Goal: Information Seeking & Learning: Learn about a topic

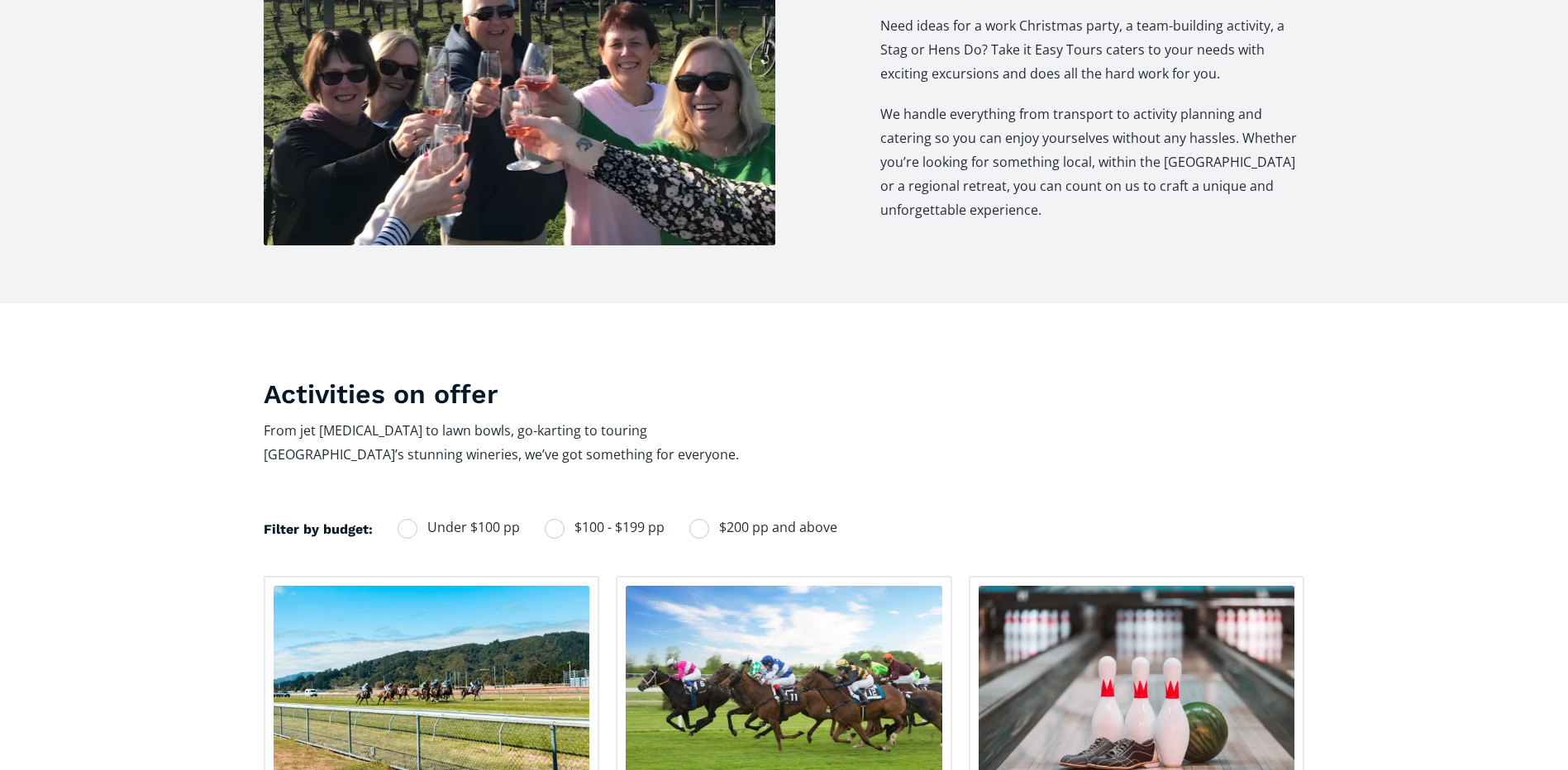
scroll to position [827, 0]
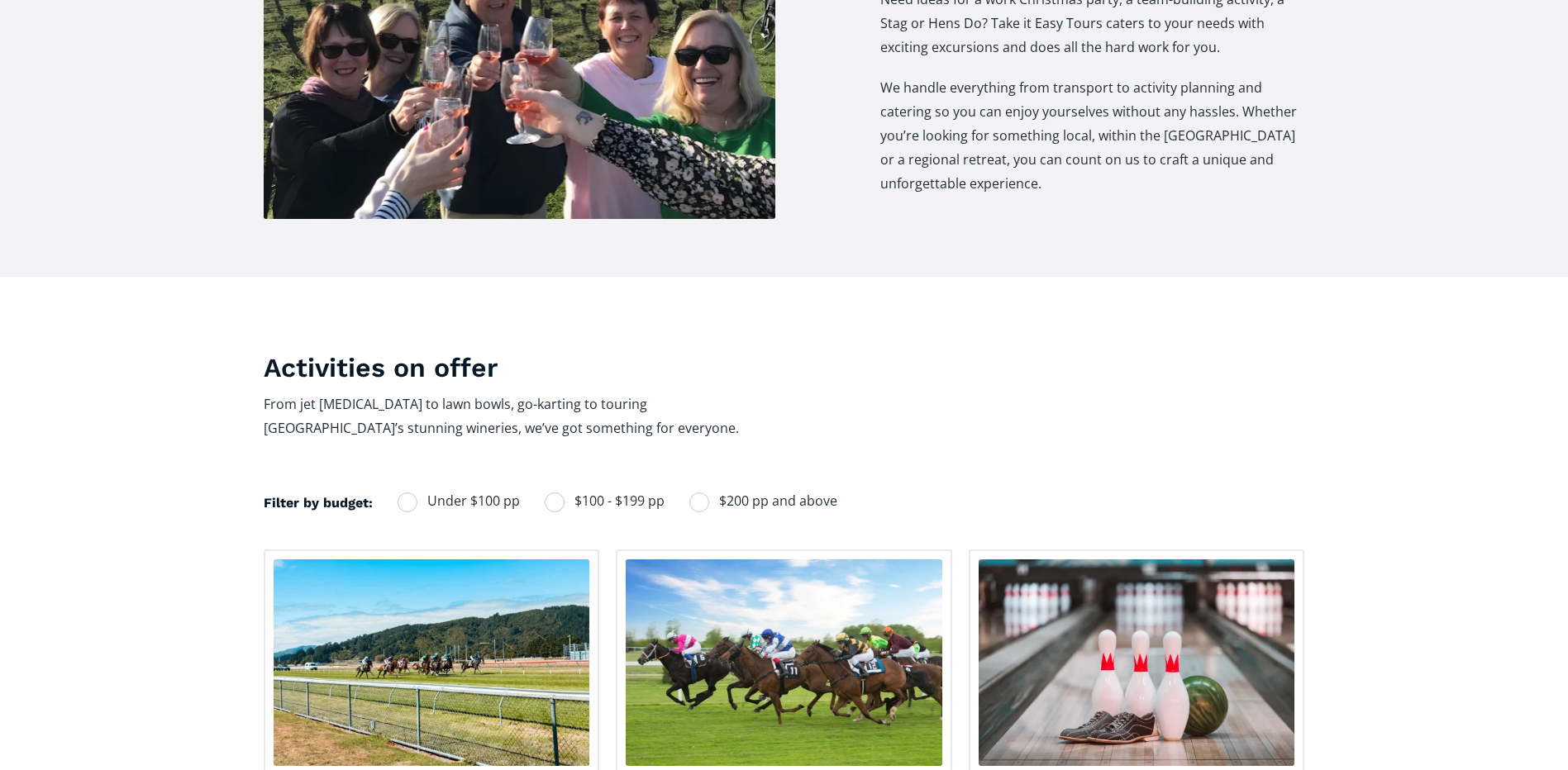
click at [403, 492] on div "Filters" at bounding box center [407, 502] width 19 height 19
click at [414, 496] on input "Under $100 pp" at bounding box center [419, 501] width 11 height 11
radio input "true"
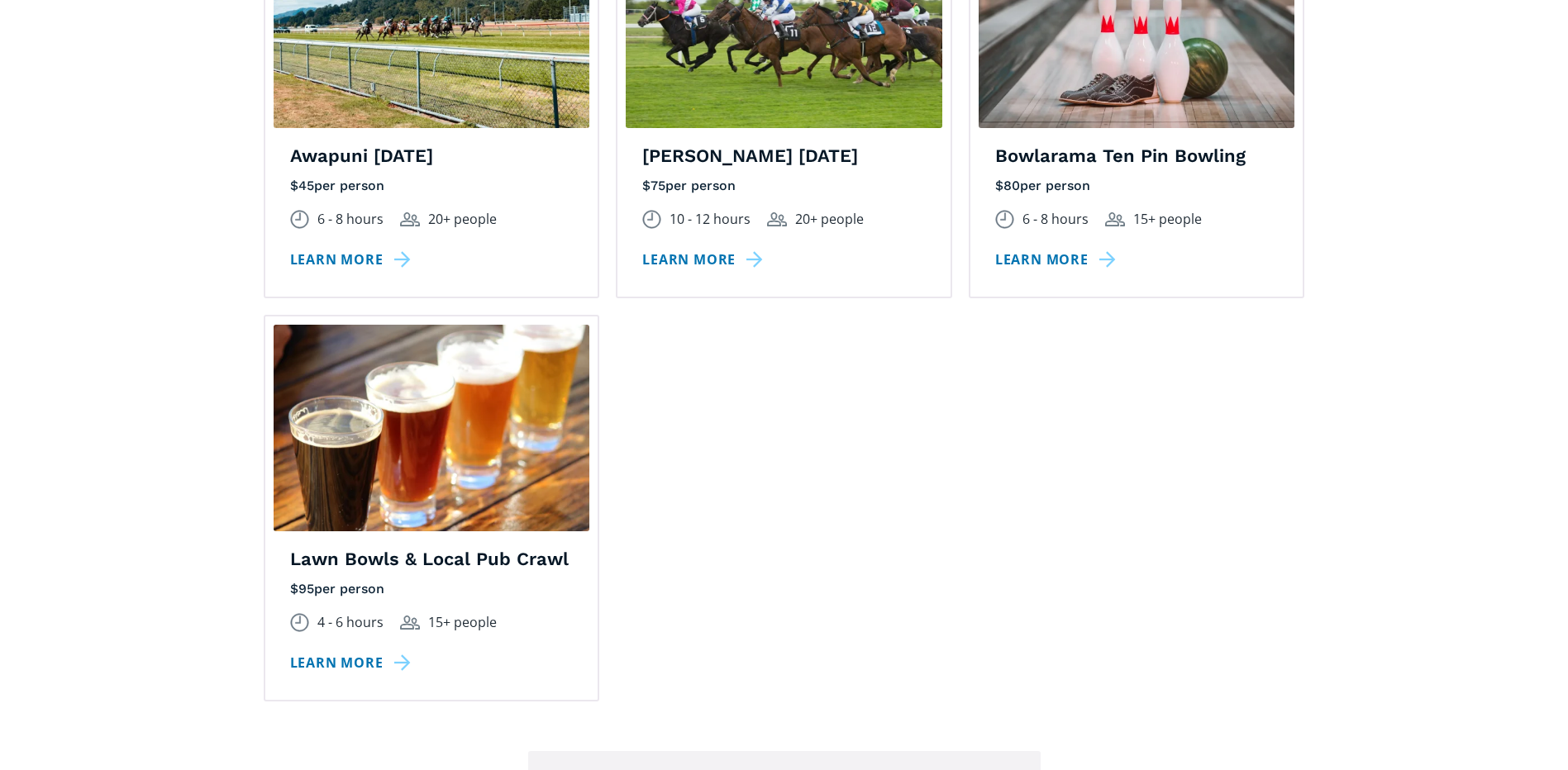
scroll to position [1488, 0]
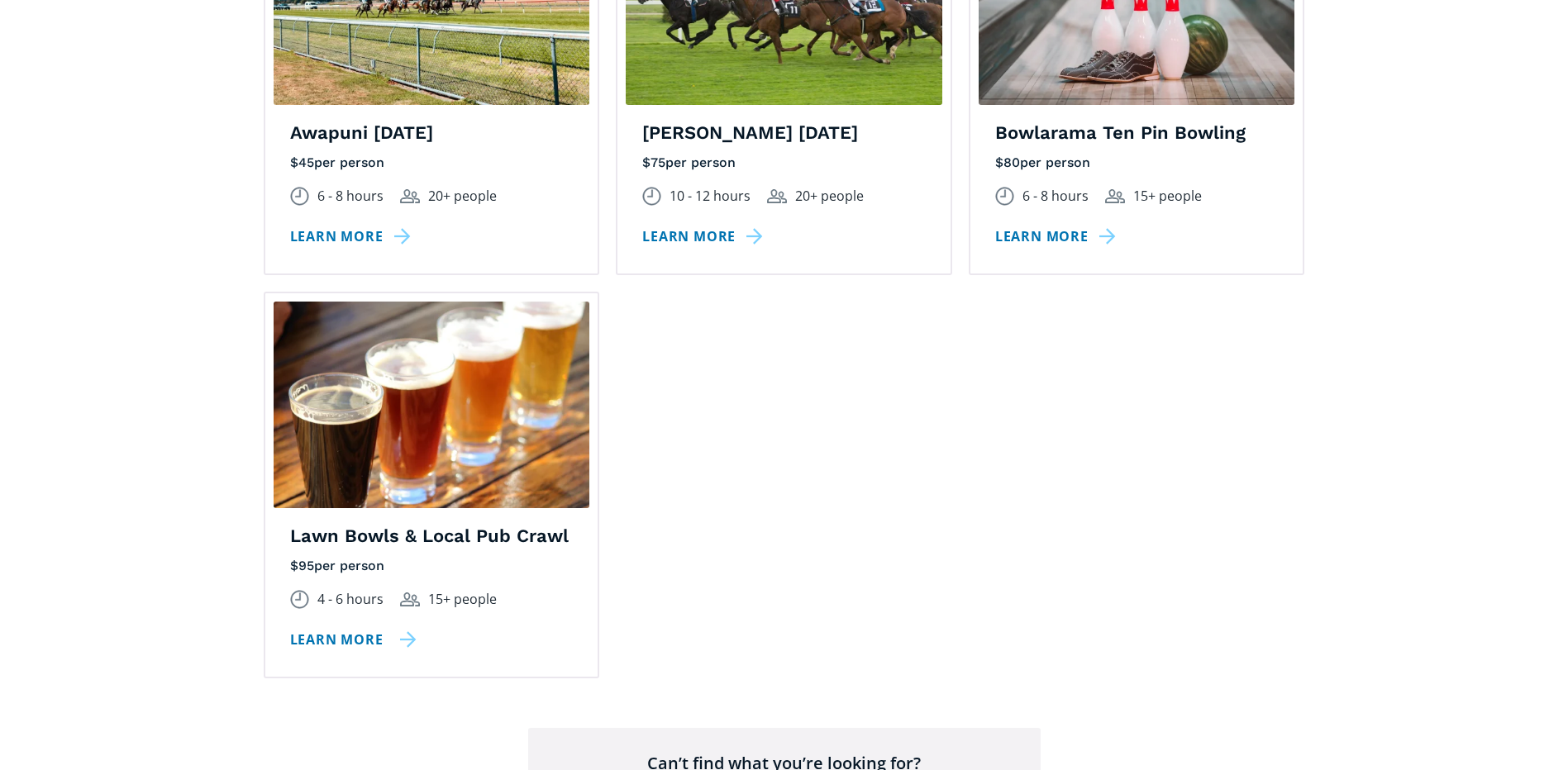
click at [373, 628] on link "Learn more" at bounding box center [353, 640] width 126 height 24
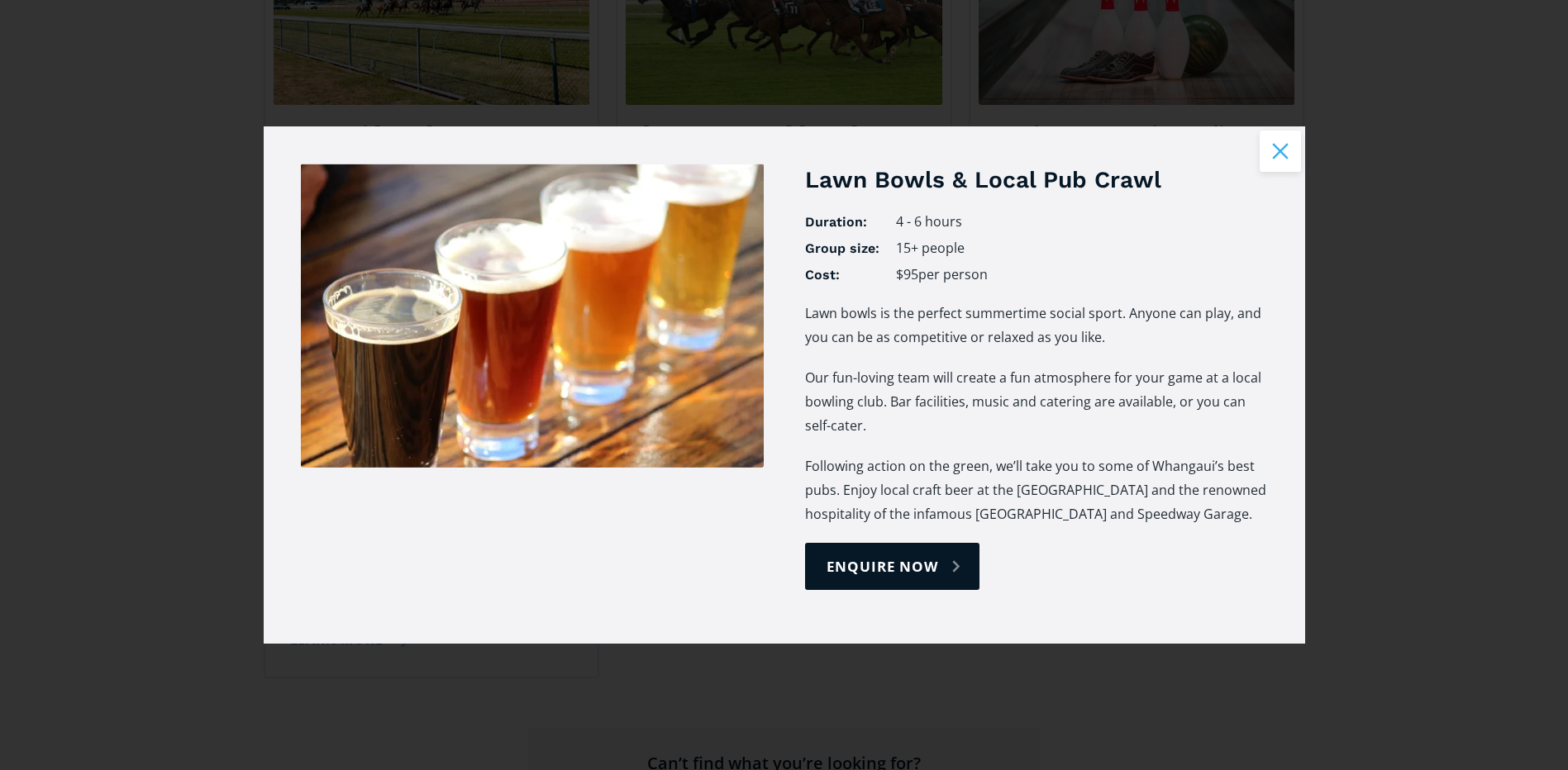
click at [1286, 150] on button "Close modal" at bounding box center [1280, 151] width 41 height 41
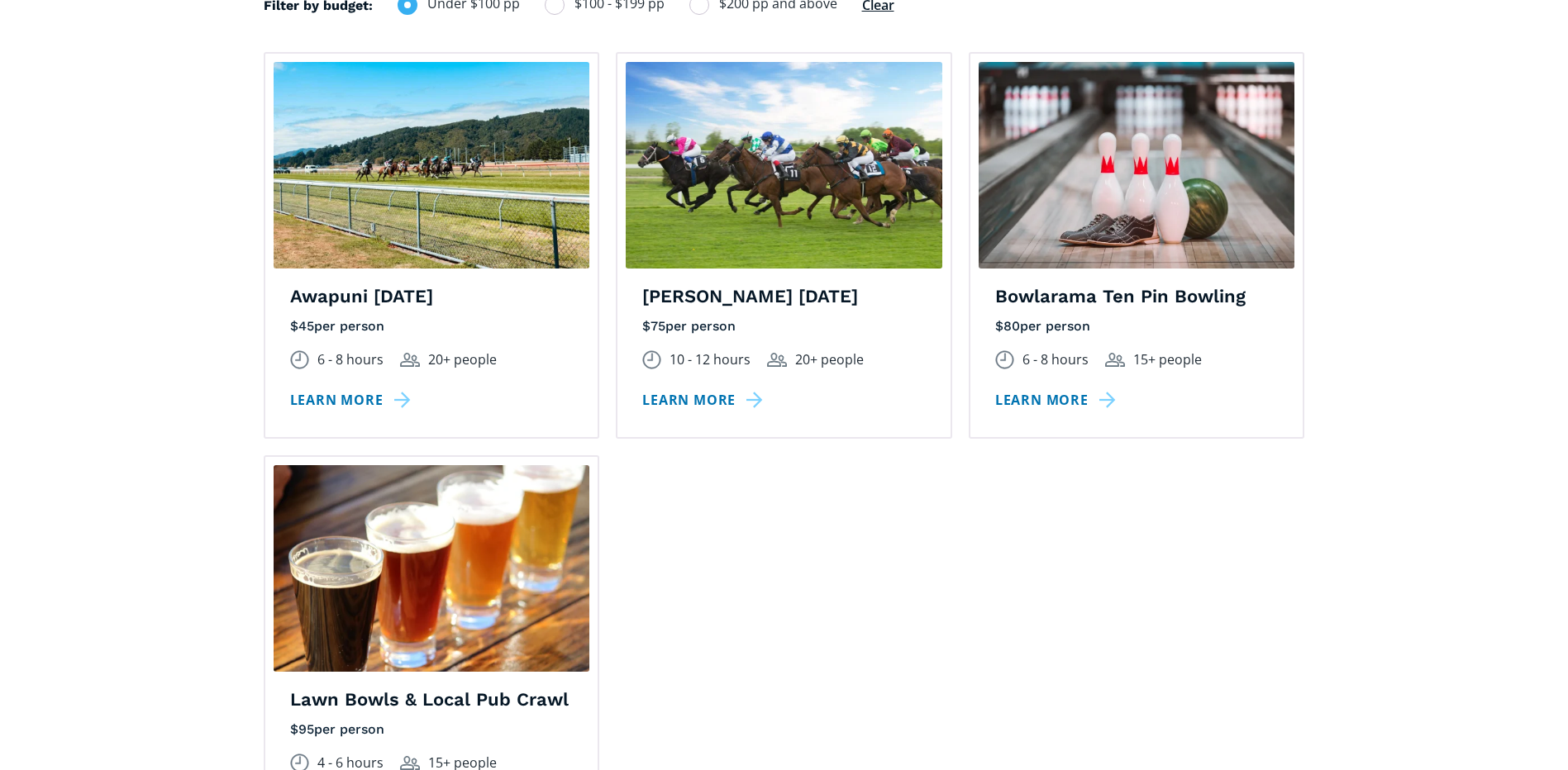
scroll to position [1322, 0]
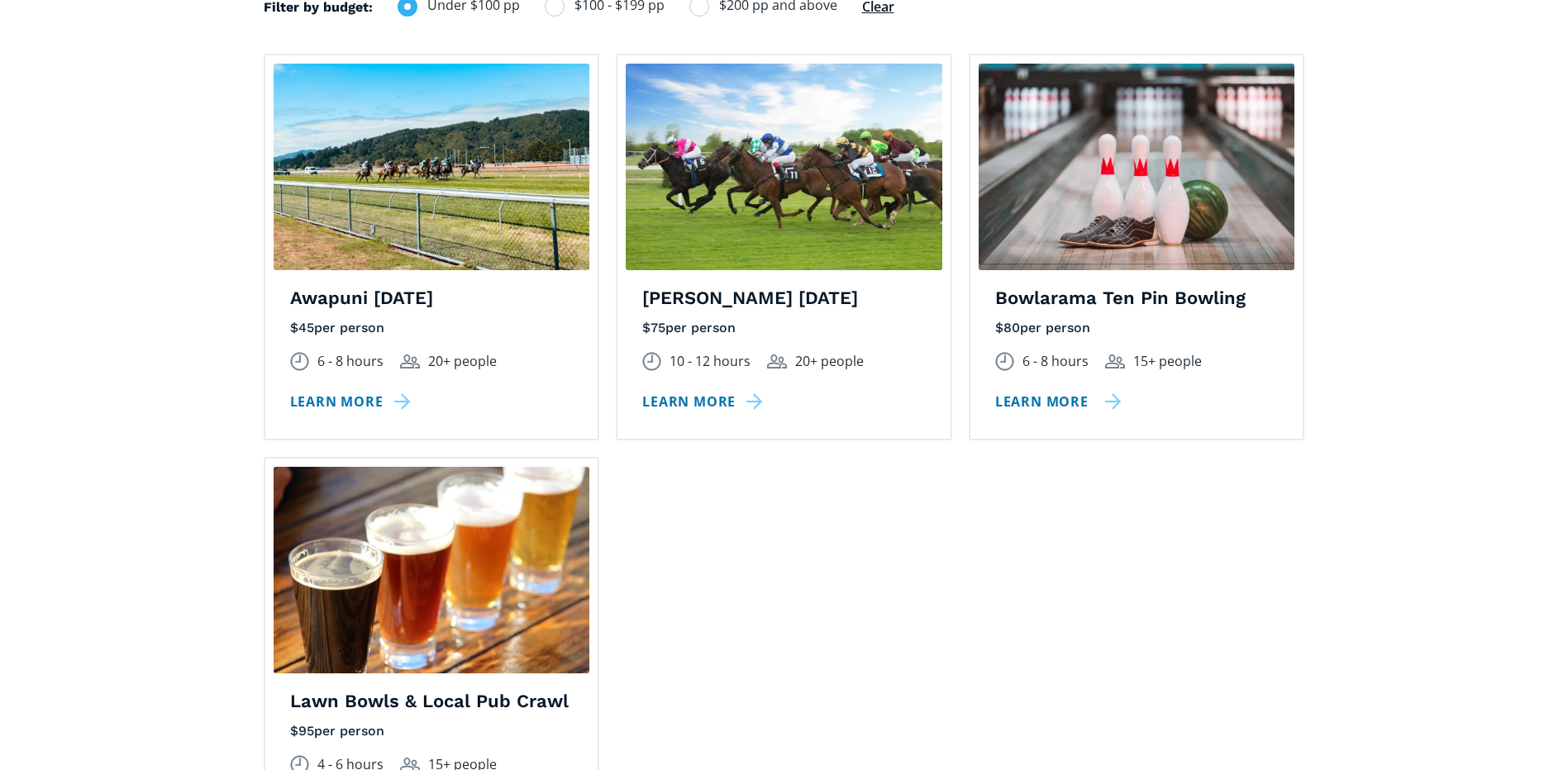
click at [1052, 390] on link "Learn more" at bounding box center [1058, 402] width 126 height 24
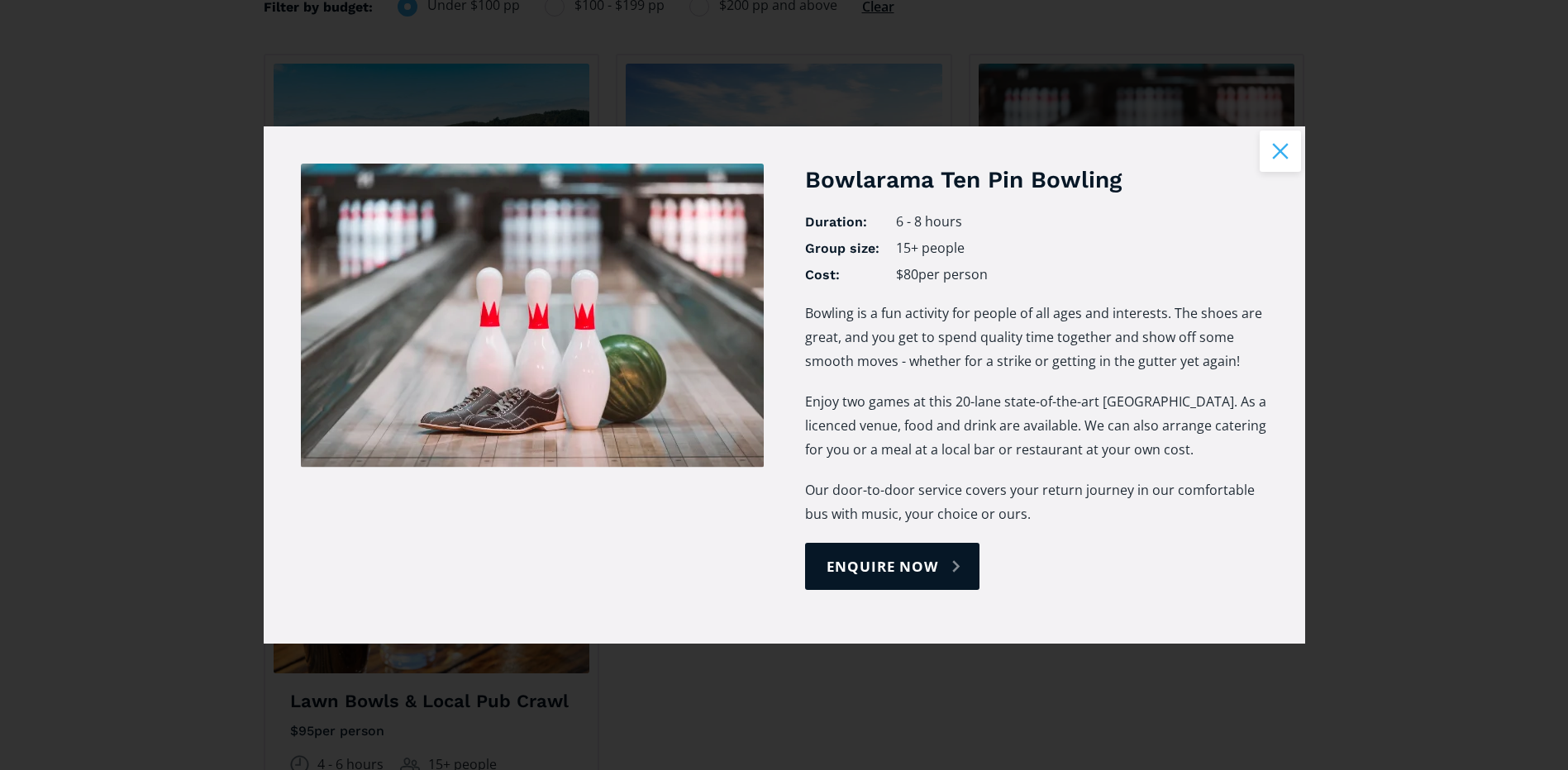
click at [1286, 154] on button "Close modal" at bounding box center [1280, 151] width 41 height 41
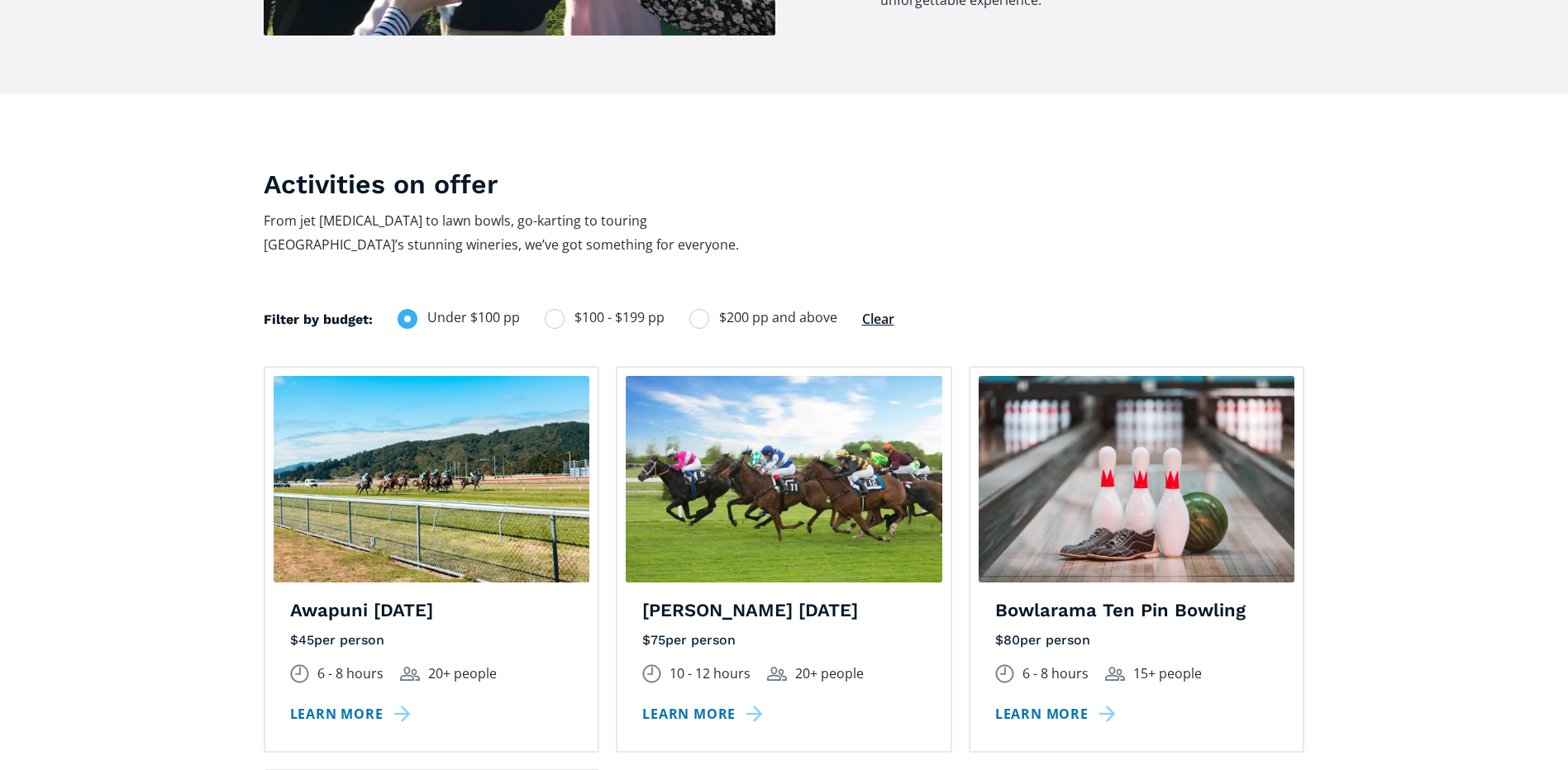
scroll to position [992, 0]
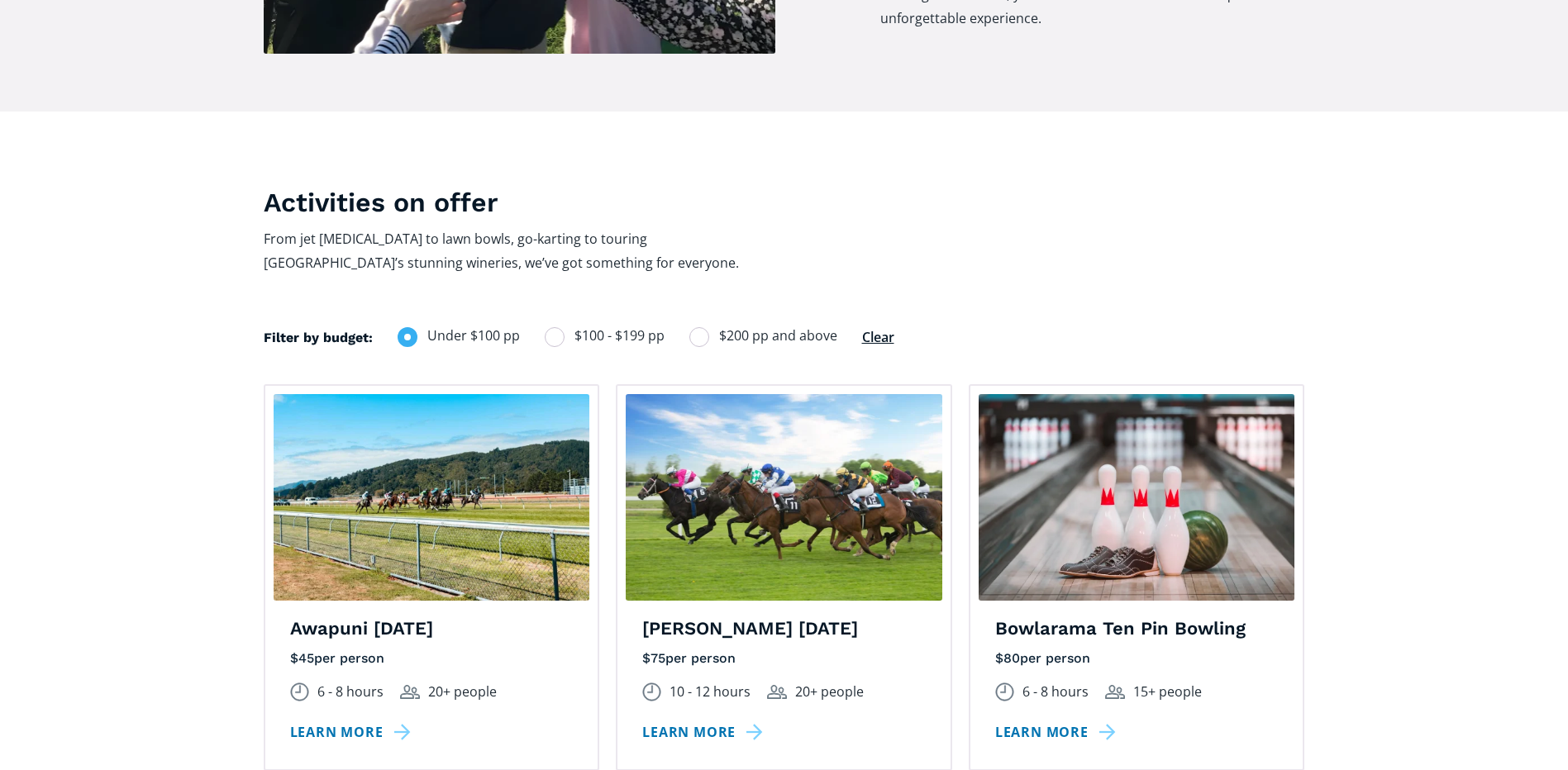
click at [567, 325] on label "$100 - $199 pp" at bounding box center [605, 336] width 120 height 22
click at [567, 331] on input "$100 - $199 pp" at bounding box center [566, 336] width 11 height 11
radio input "true"
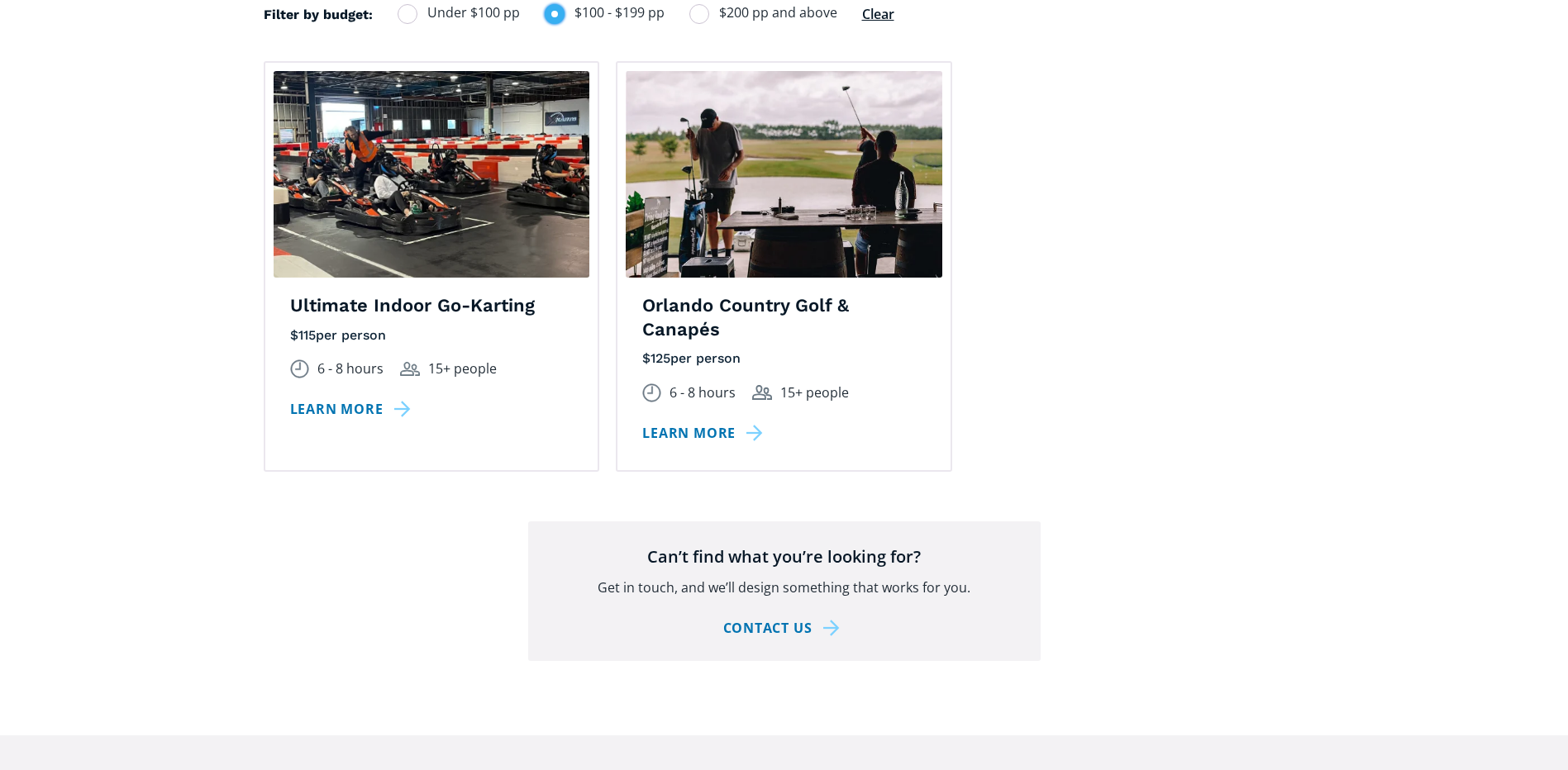
scroll to position [1322, 0]
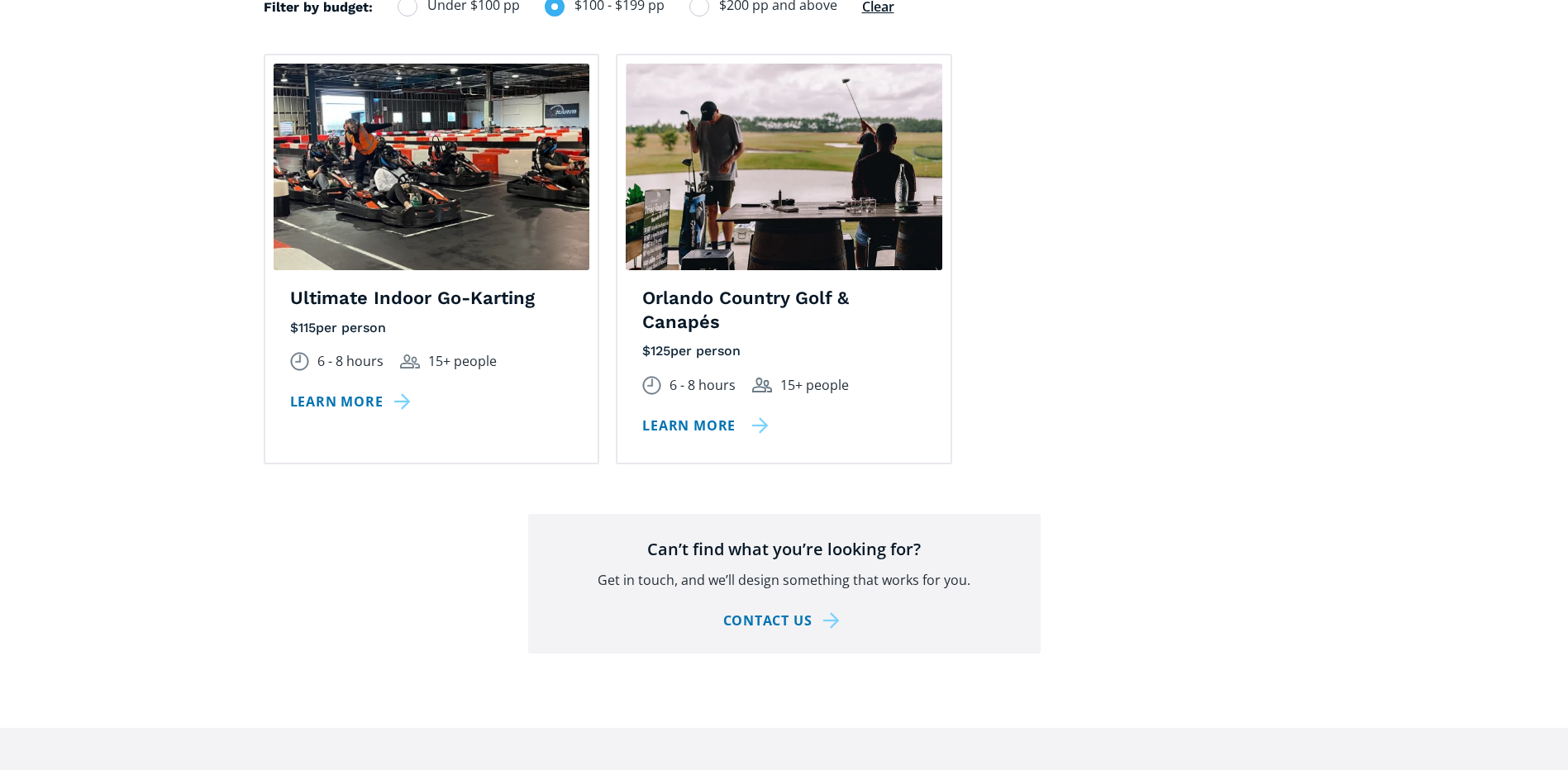
click at [720, 414] on link "Learn more" at bounding box center [705, 426] width 126 height 24
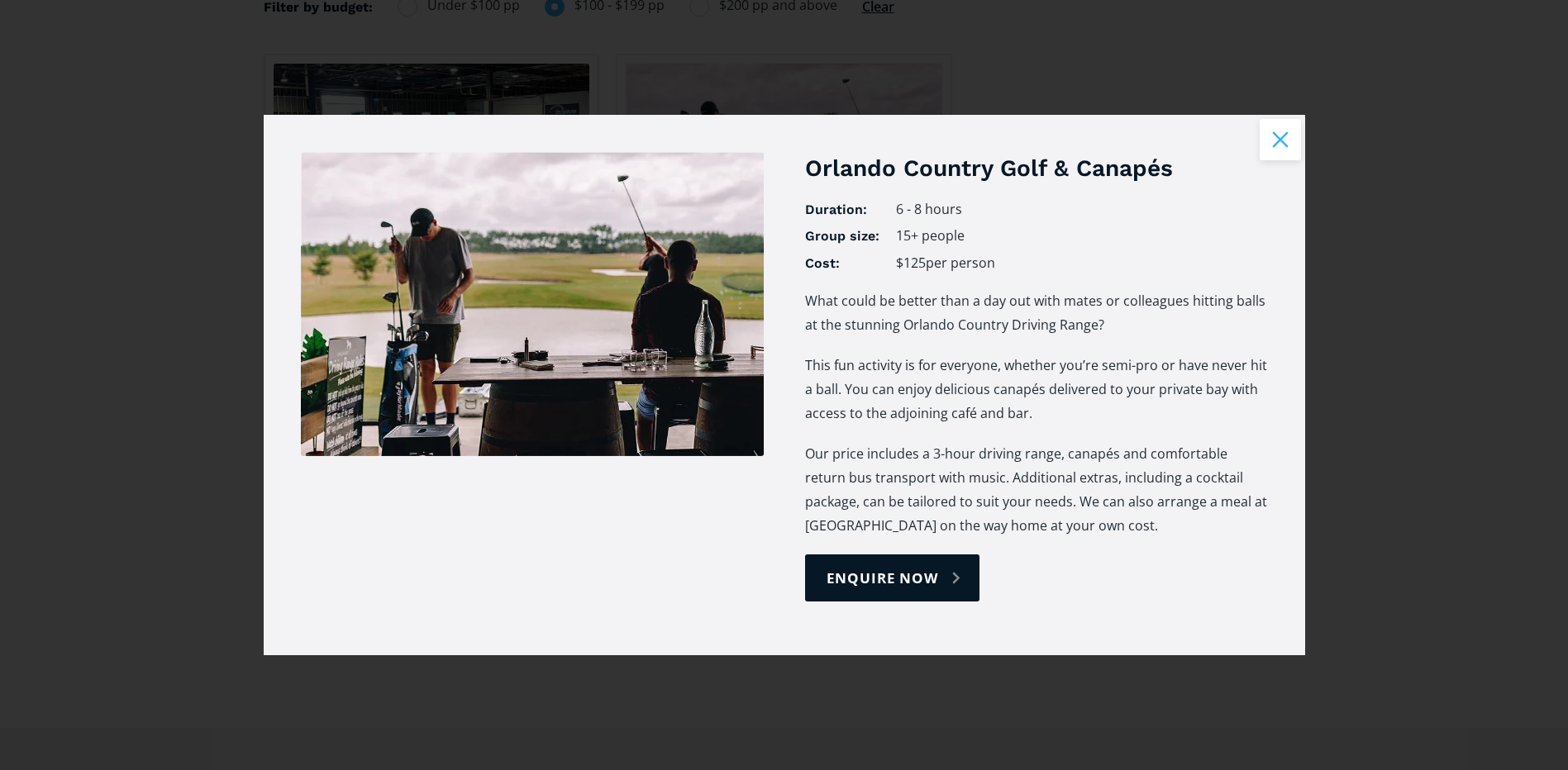
click at [1285, 138] on button "Close modal" at bounding box center [1280, 140] width 41 height 41
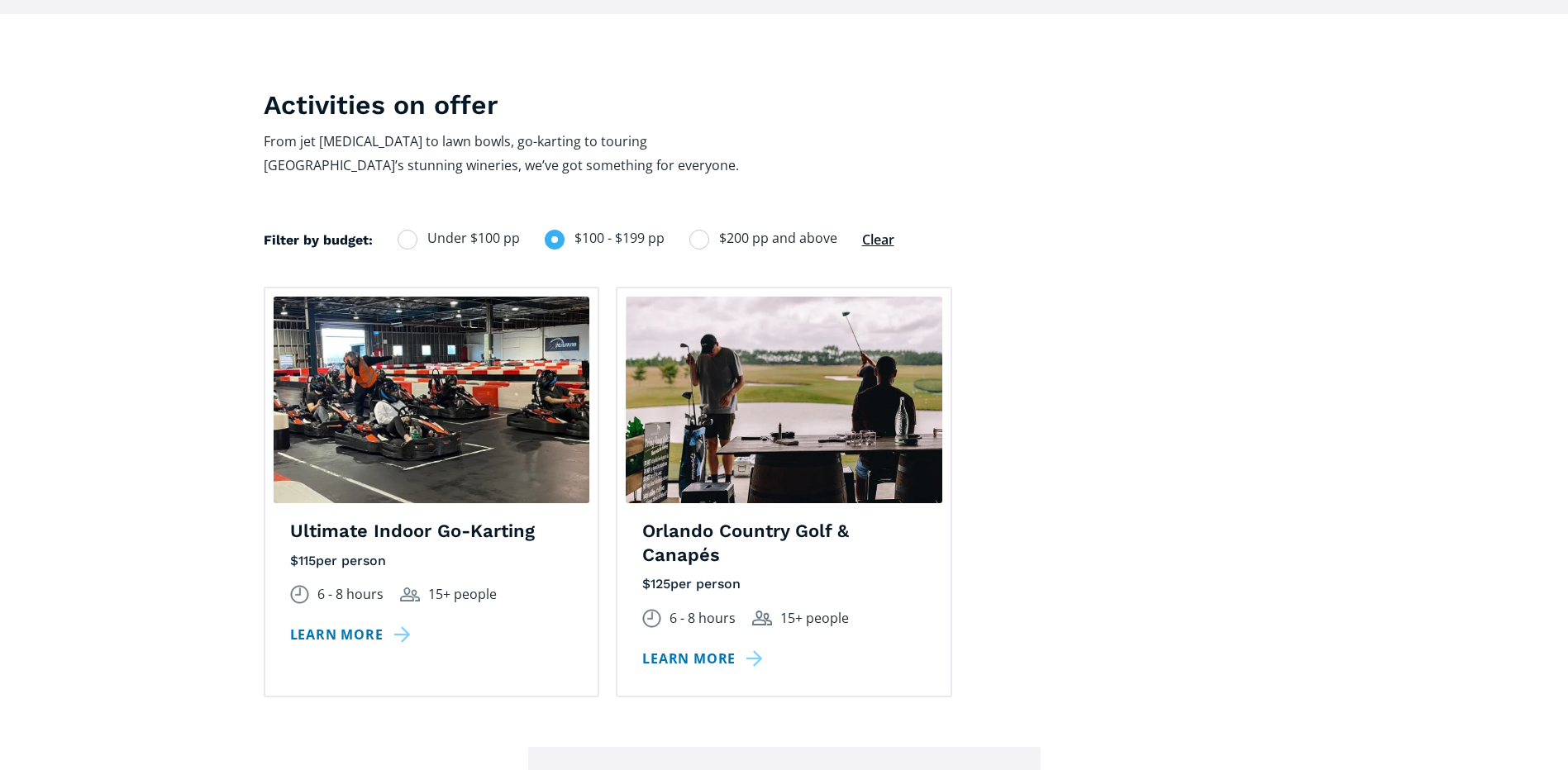
scroll to position [1074, 0]
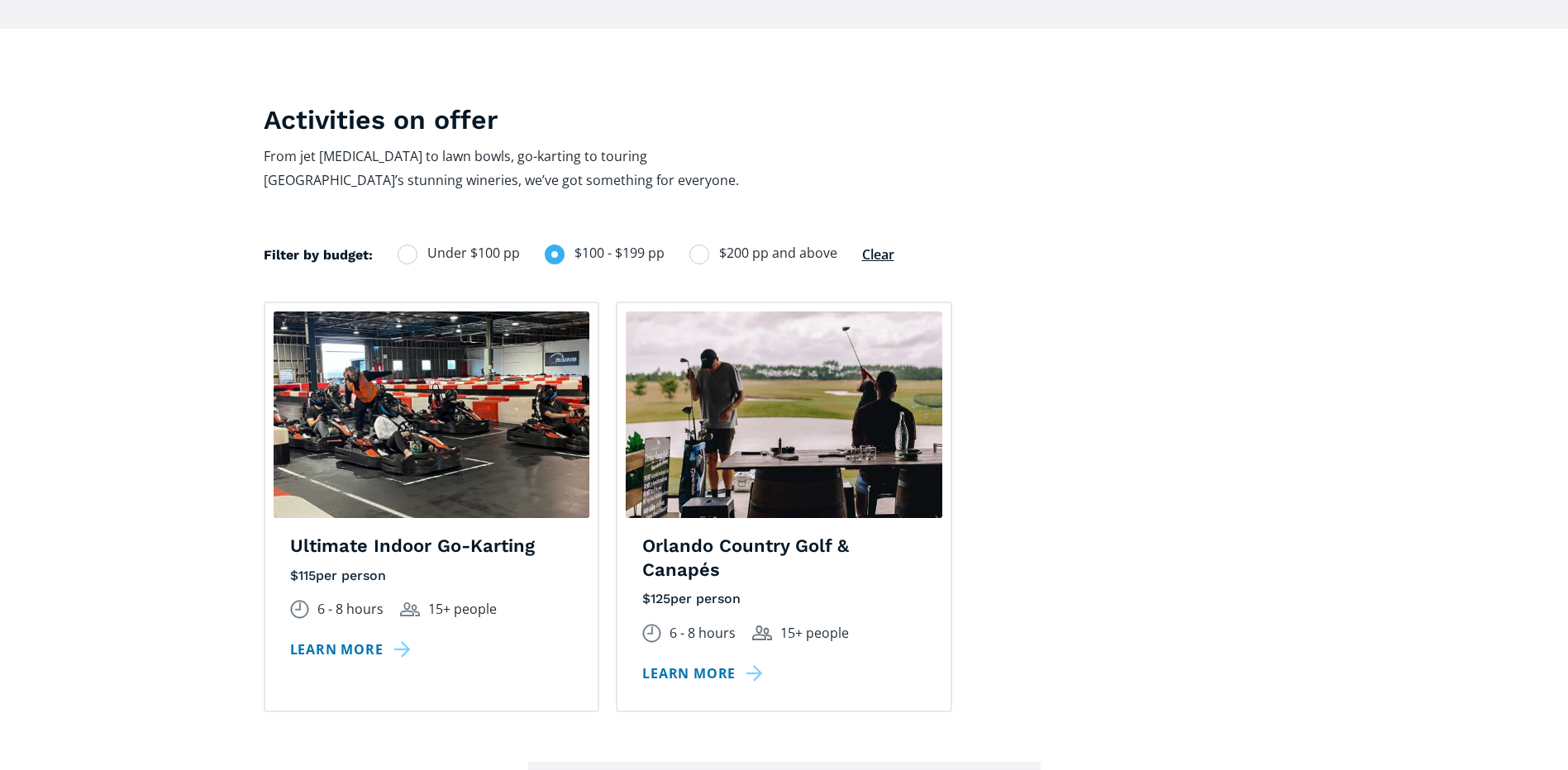
click at [417, 242] on label "Under $100 pp" at bounding box center [459, 253] width 123 height 22
click at [417, 248] on input "Under $100 pp" at bounding box center [419, 253] width 11 height 11
radio input "true"
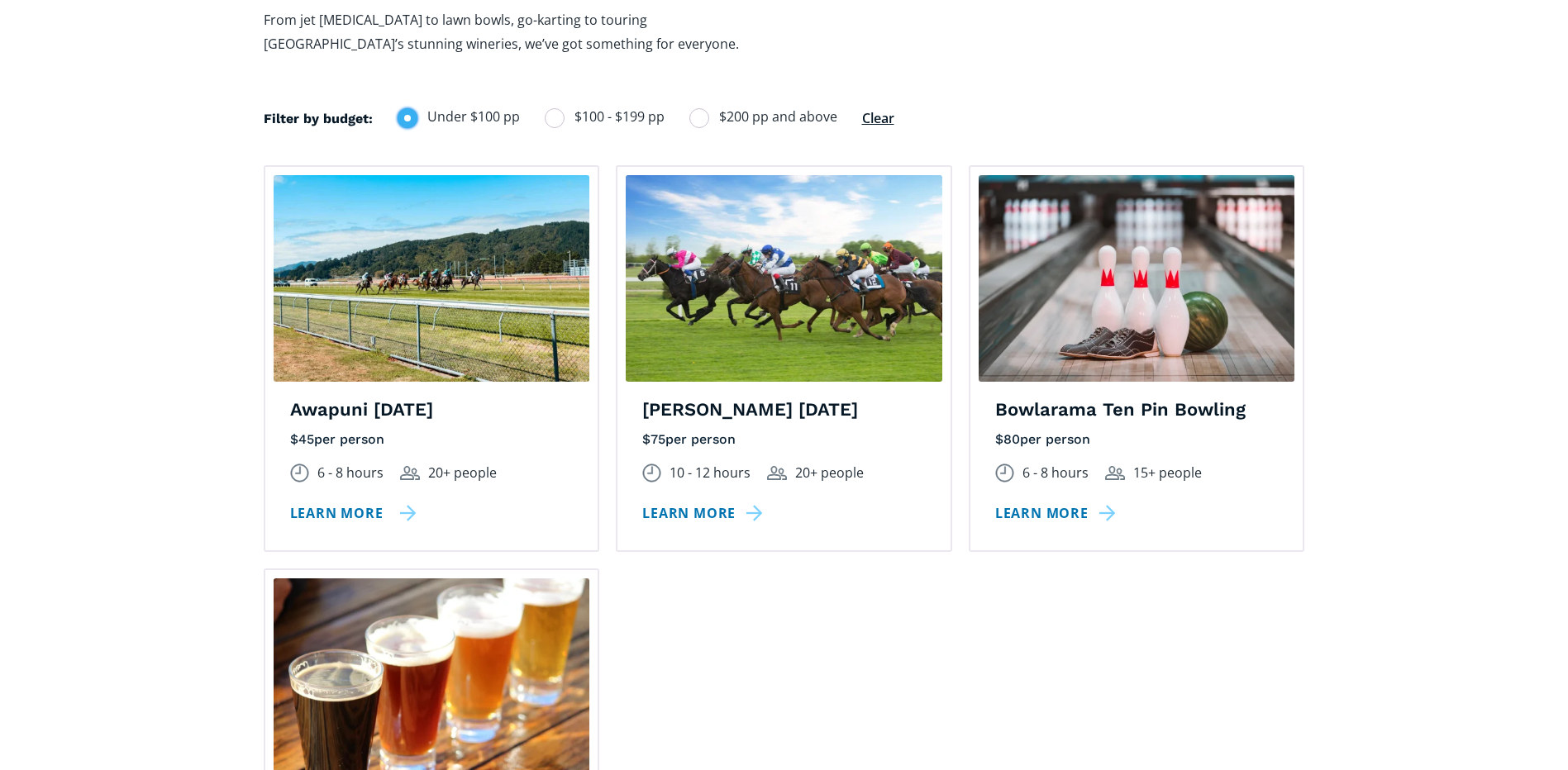
scroll to position [1240, 0]
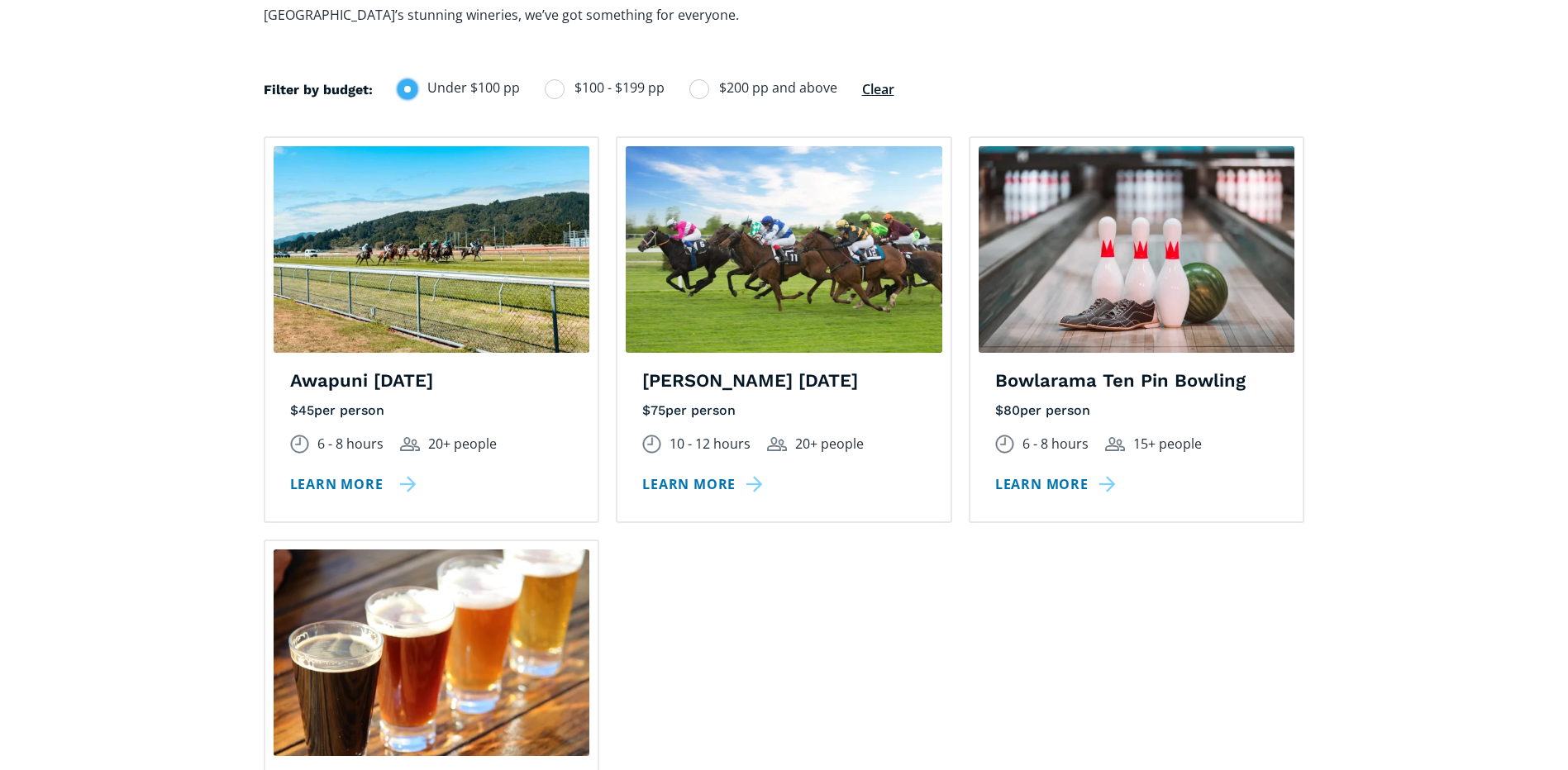
click at [340, 473] on link "Learn more" at bounding box center [353, 485] width 126 height 24
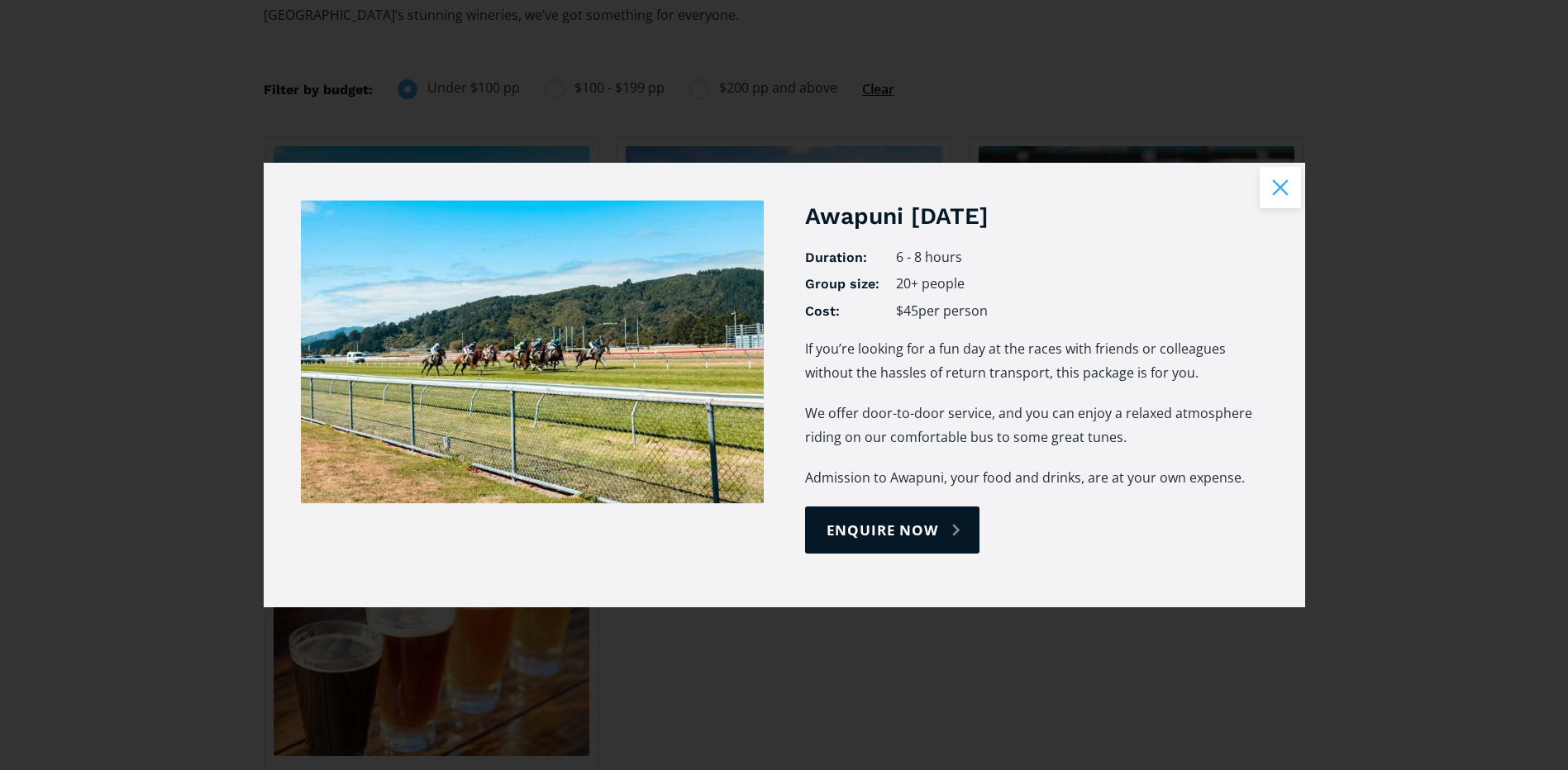
click at [1289, 191] on button "Close modal" at bounding box center [1280, 187] width 41 height 41
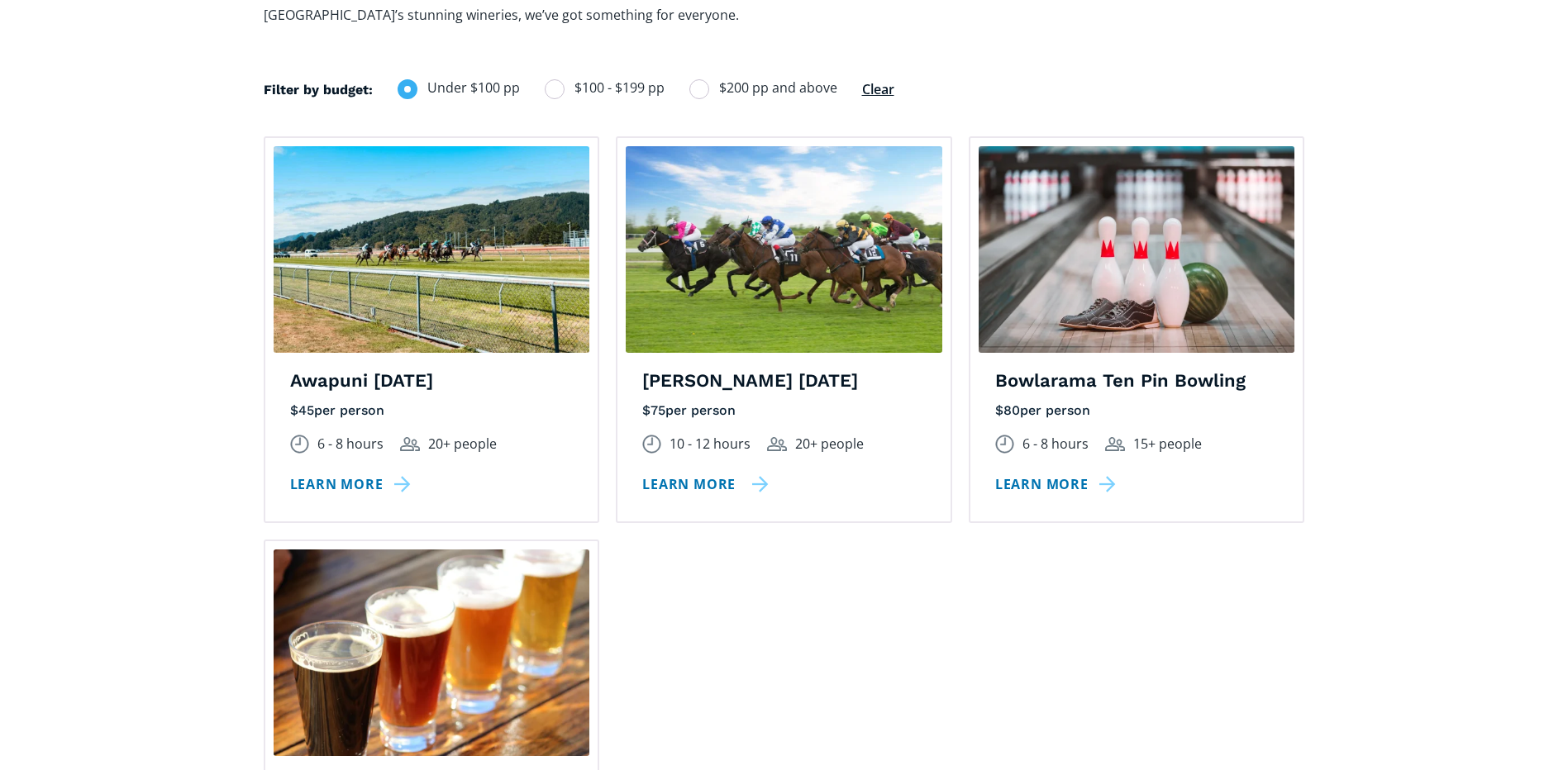
click at [686, 473] on link "Learn more" at bounding box center [705, 485] width 126 height 24
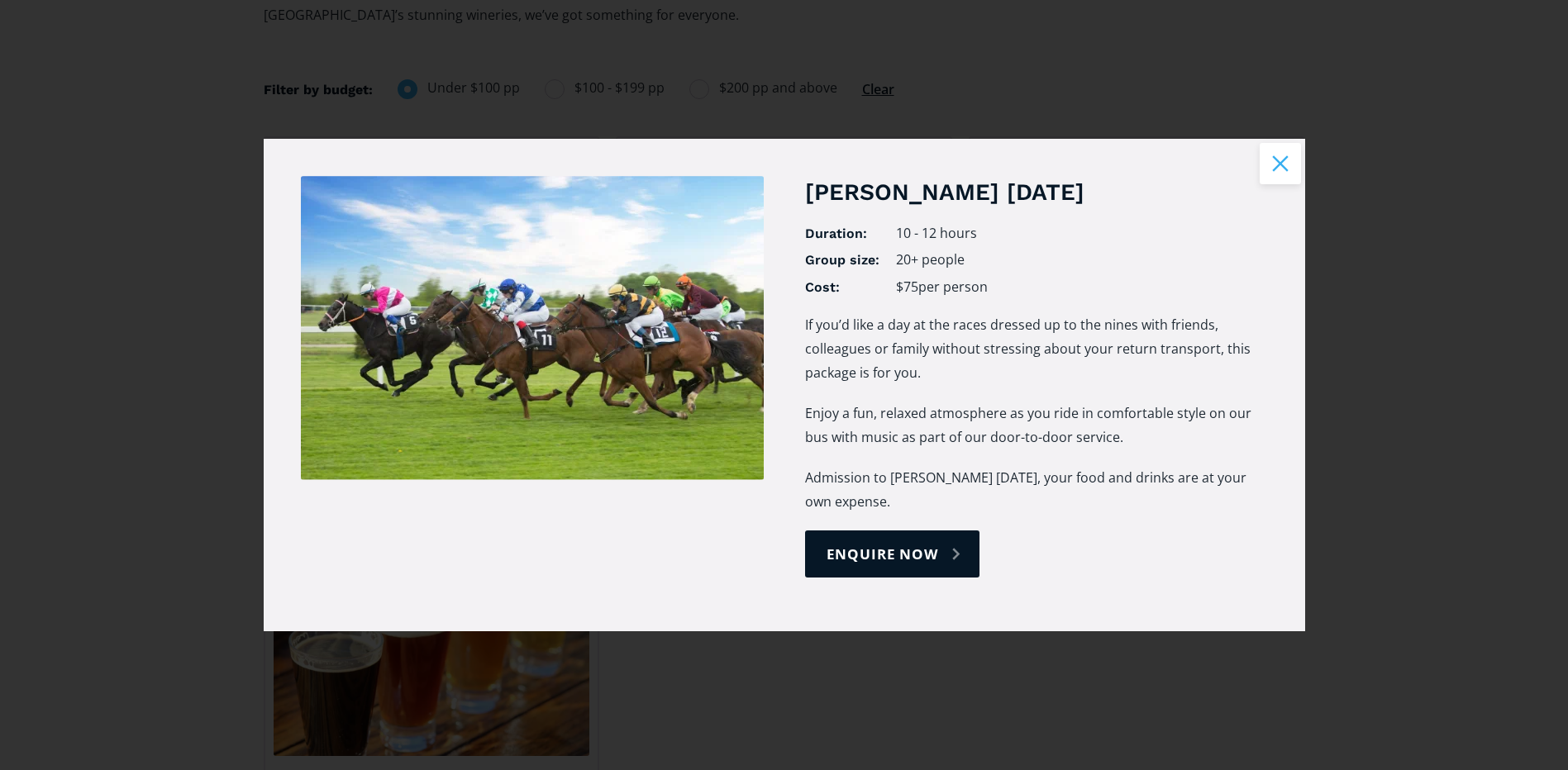
click at [1289, 169] on button "Close modal" at bounding box center [1280, 163] width 41 height 41
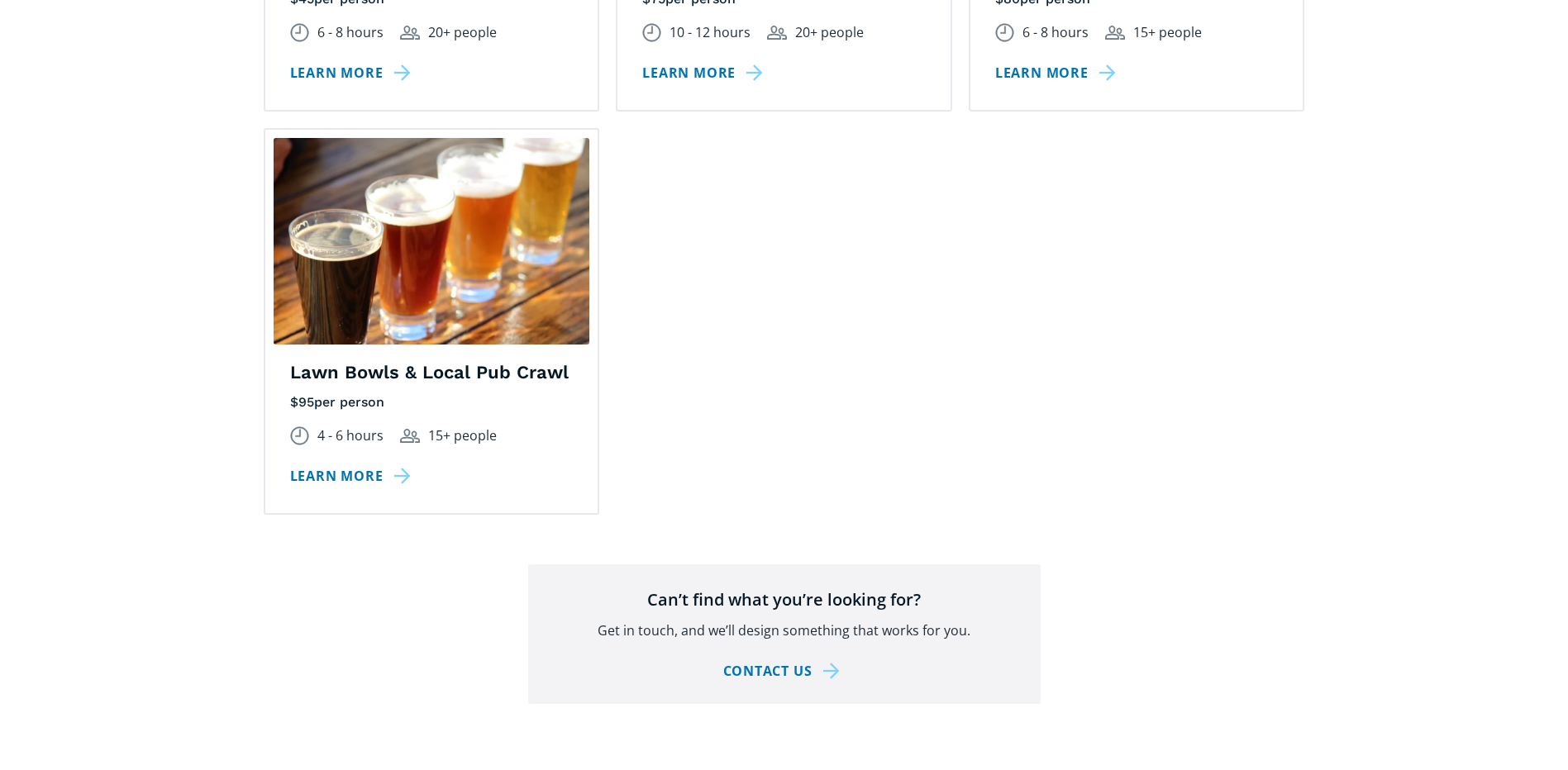
scroll to position [1653, 0]
click at [345, 463] on link "Learn more" at bounding box center [353, 475] width 126 height 24
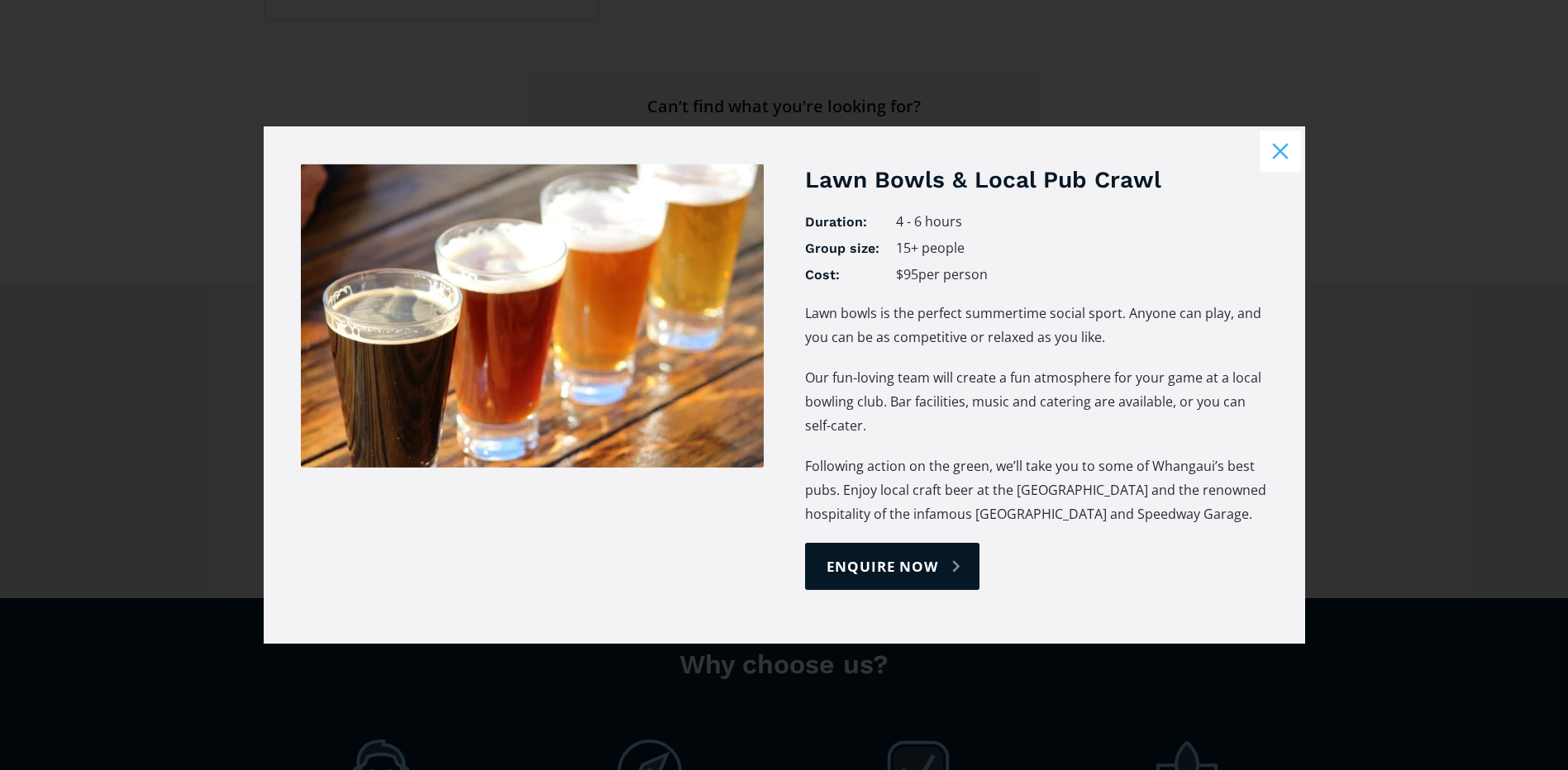
scroll to position [2148, 0]
click at [1296, 141] on button "Close modal" at bounding box center [1280, 151] width 41 height 41
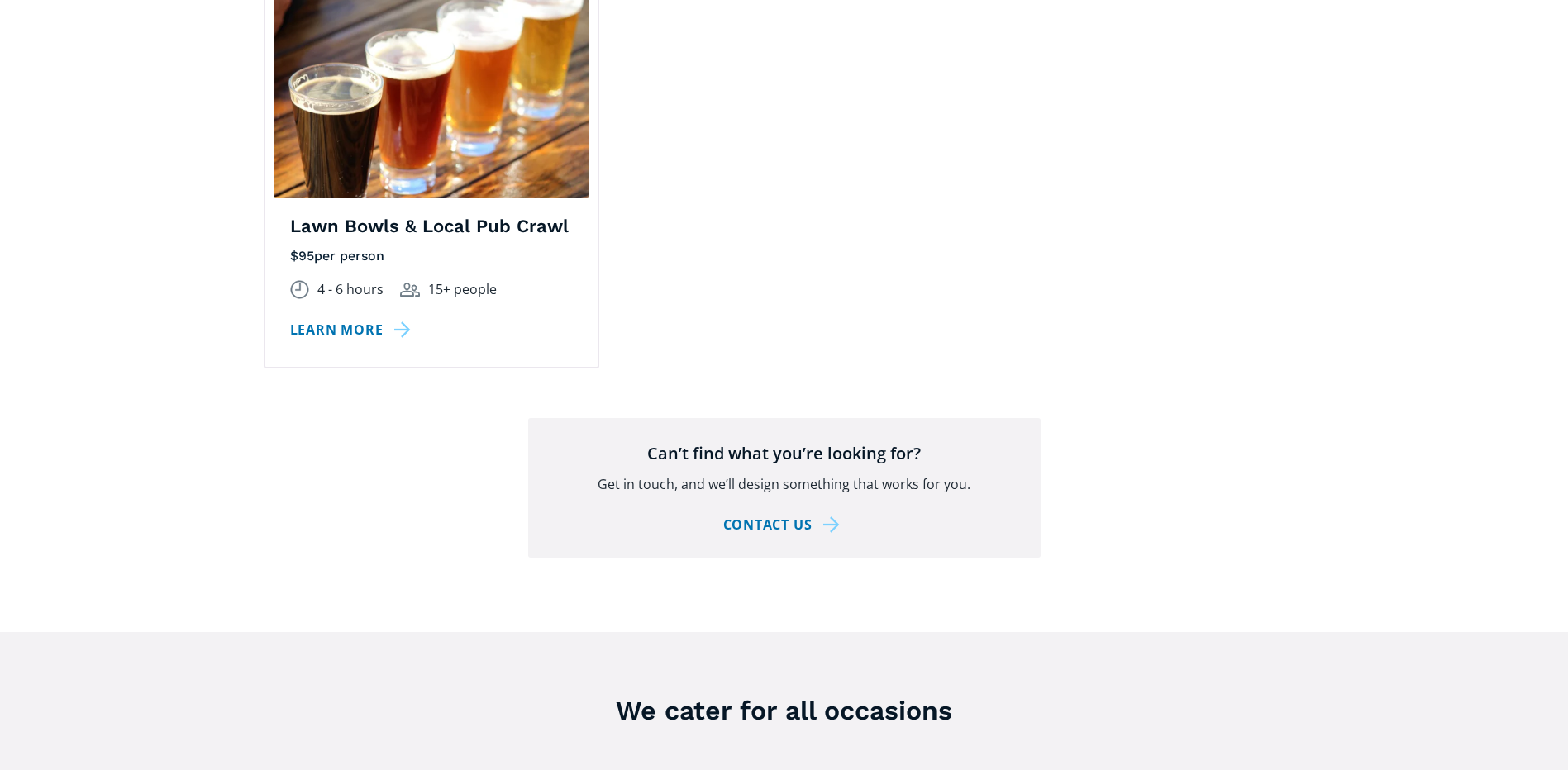
scroll to position [1961, 0]
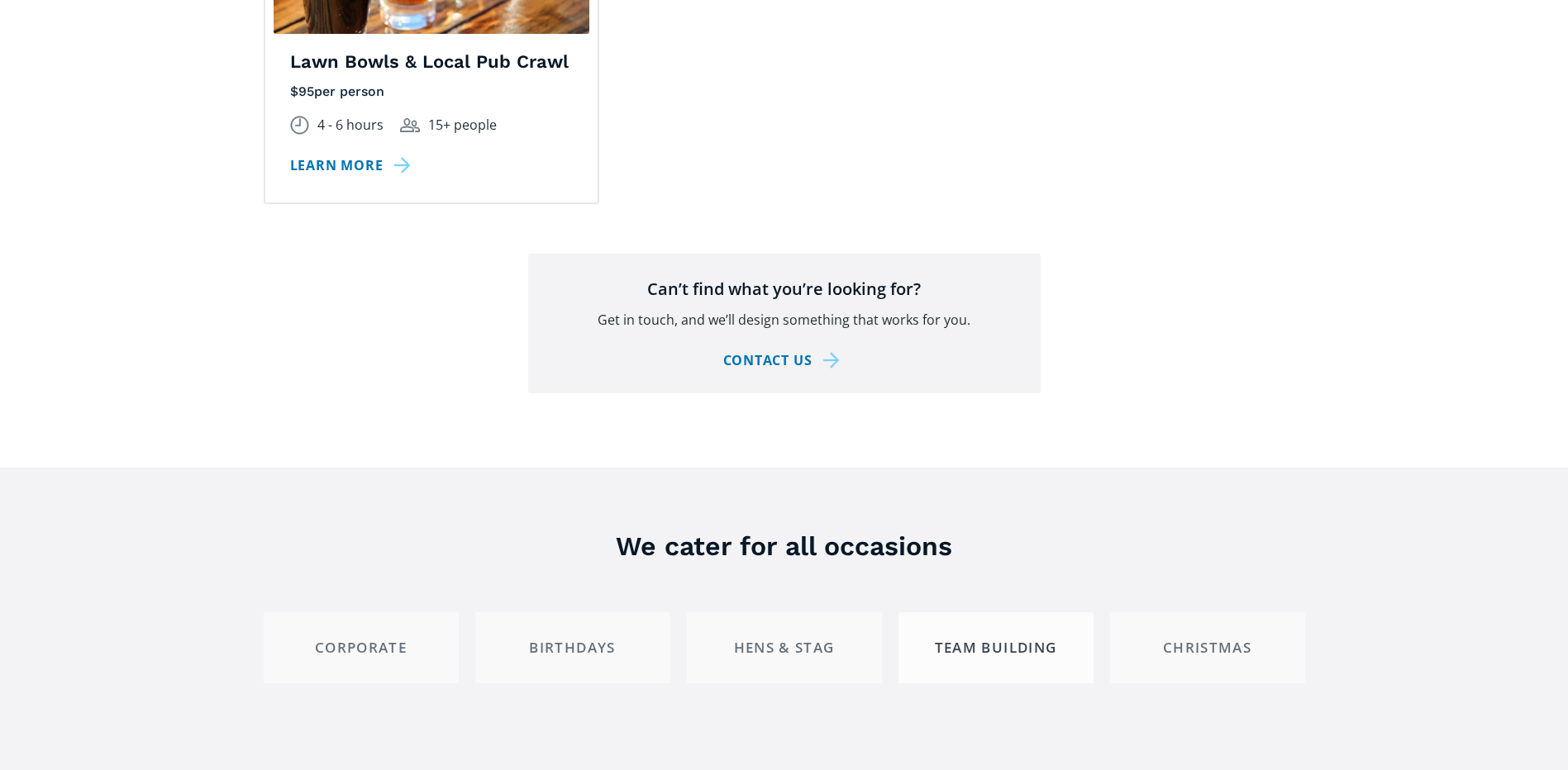
click at [969, 613] on link "Team building" at bounding box center [996, 647] width 195 height 69
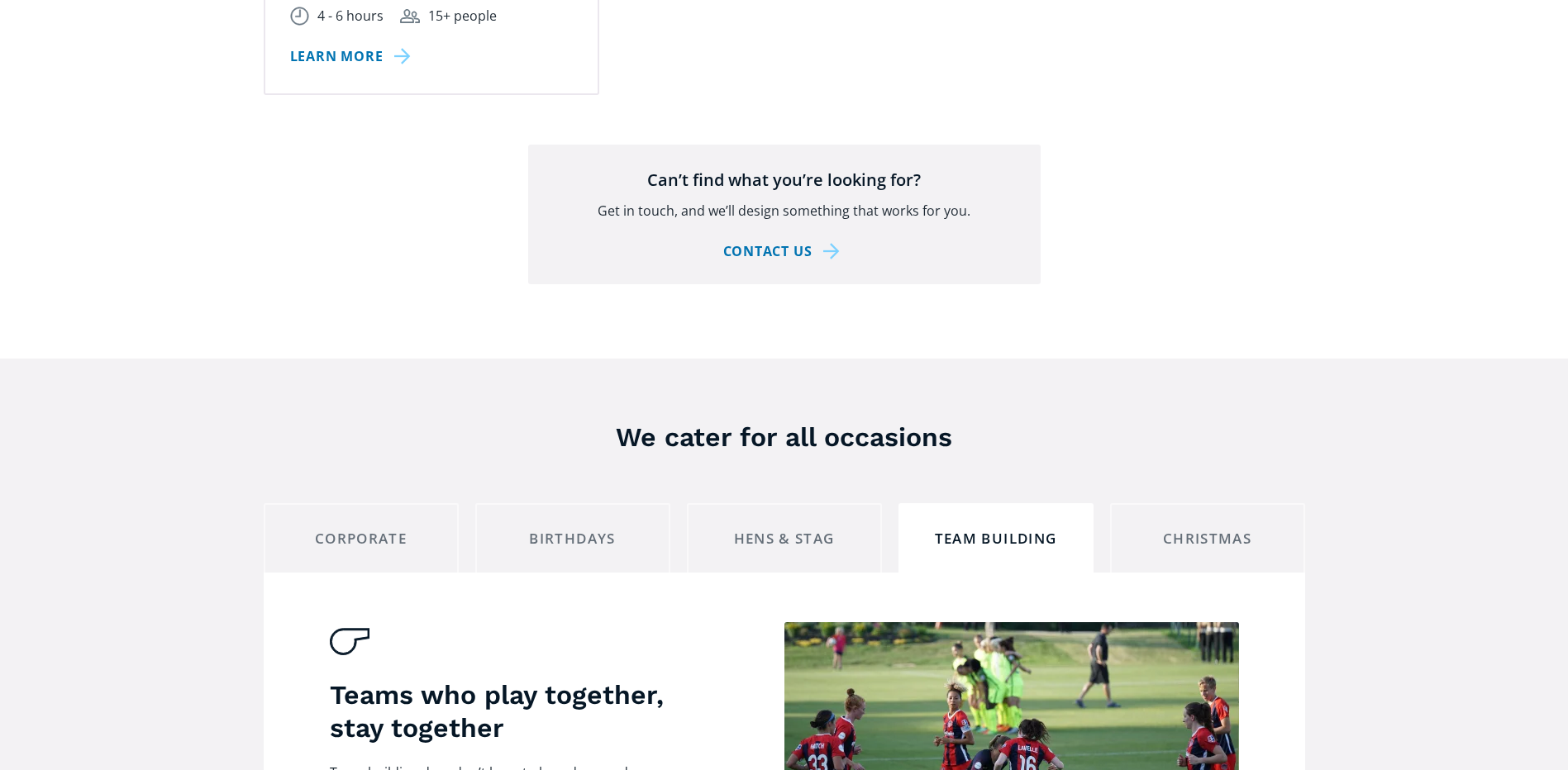
scroll to position [2292, 0]
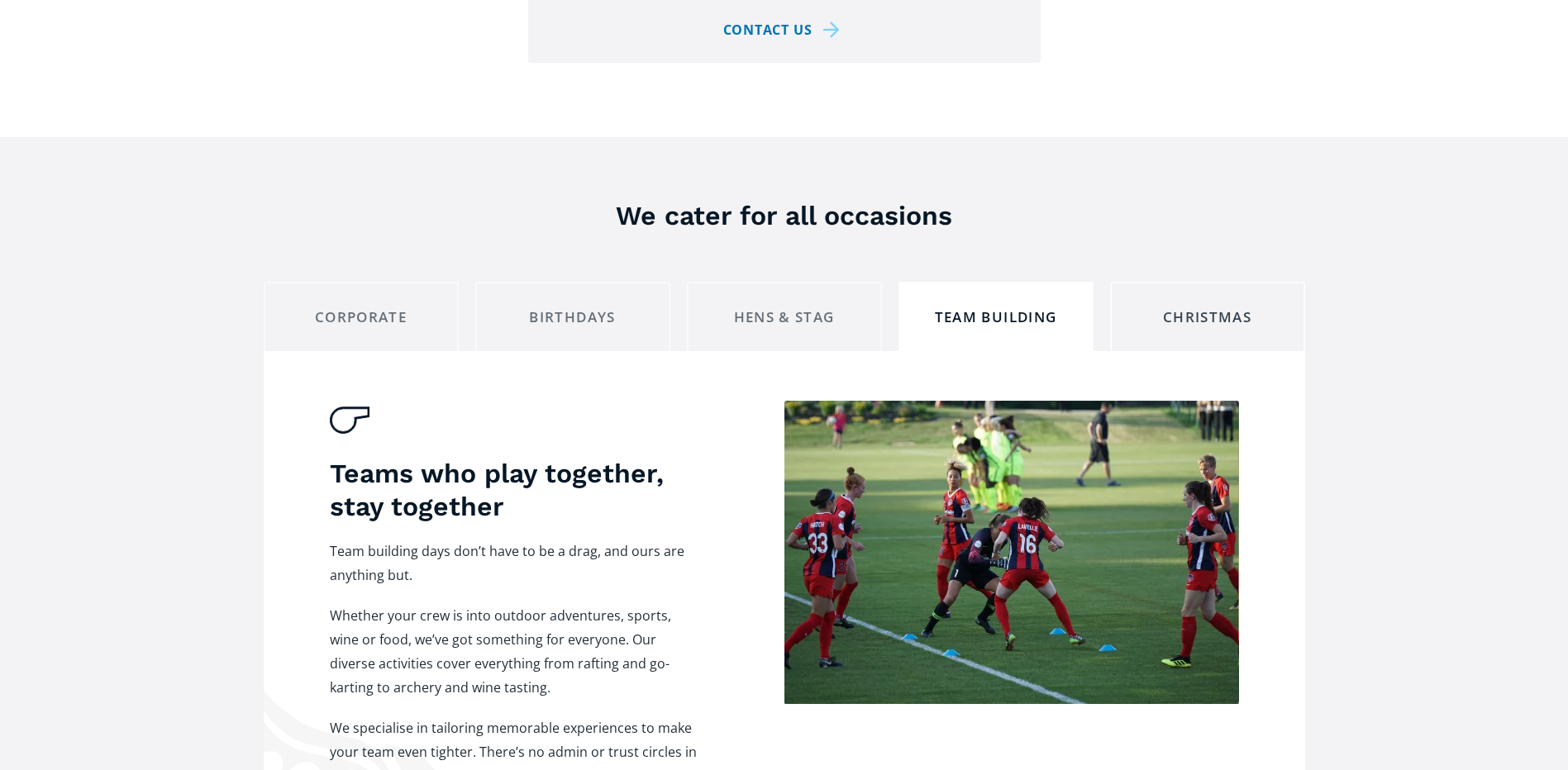
click at [1208, 282] on link "Christmas" at bounding box center [1207, 316] width 195 height 69
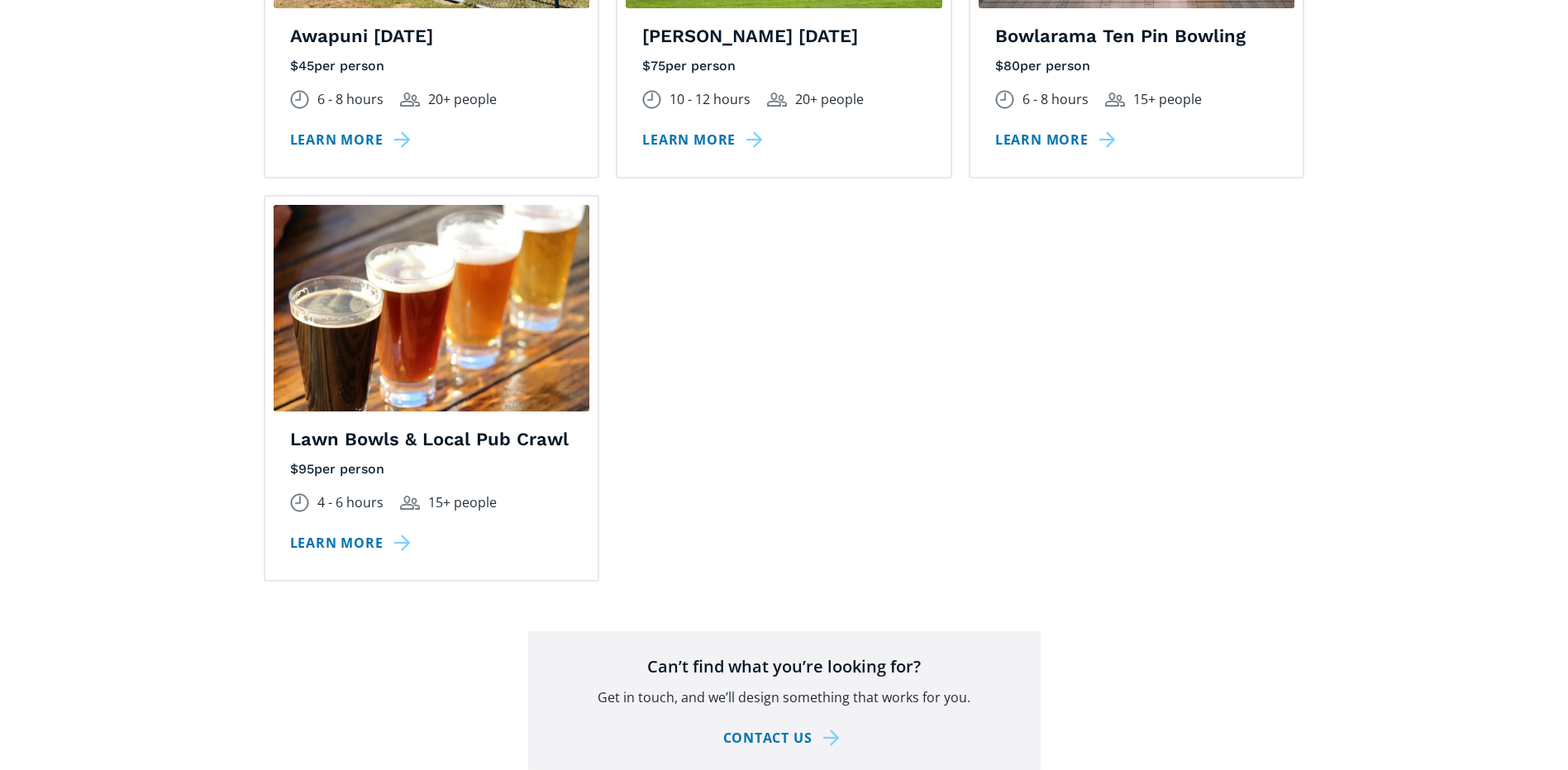
scroll to position [1301, 0]
